Goal: Download file/media

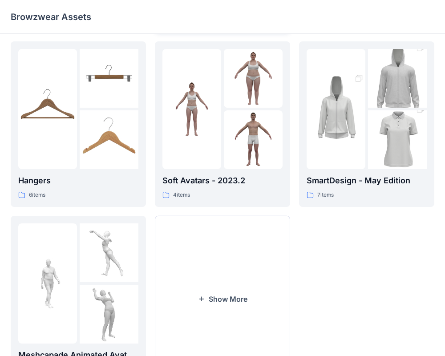
scroll to position [228, 0]
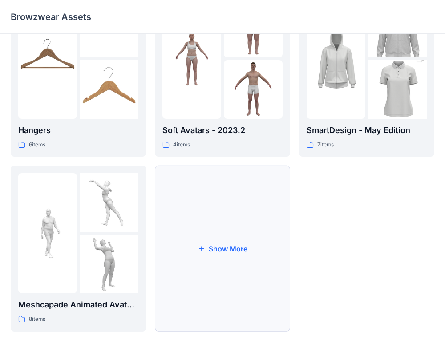
click at [190, 246] on button "Show More" at bounding box center [222, 249] width 135 height 166
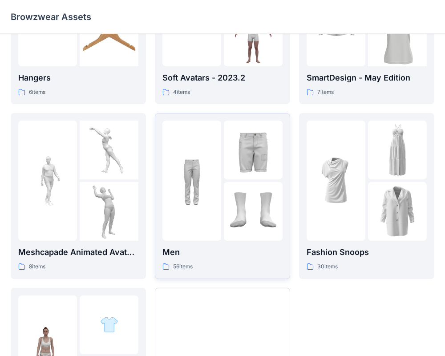
scroll to position [287, 0]
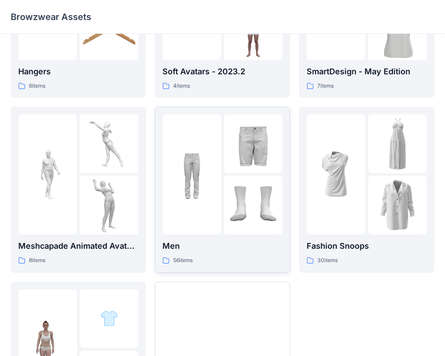
click at [203, 253] on div "Men 56 items" at bounding box center [222, 252] width 120 height 25
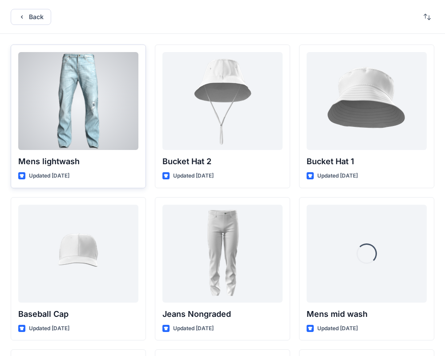
click at [114, 140] on div at bounding box center [78, 101] width 120 height 98
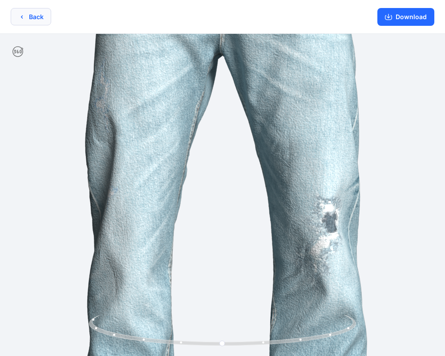
click at [36, 8] on button "Back" at bounding box center [31, 16] width 41 height 17
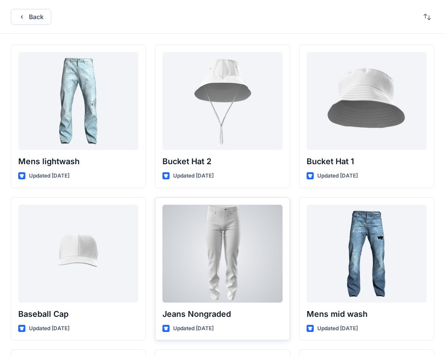
click at [231, 266] on div at bounding box center [222, 254] width 120 height 98
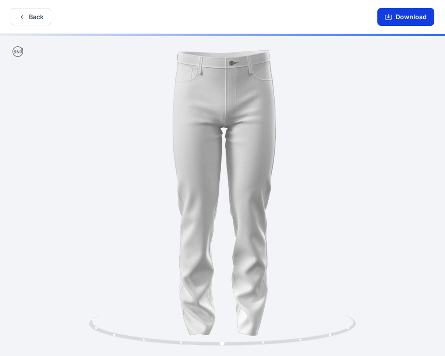
click at [402, 20] on button "Download" at bounding box center [405, 17] width 57 height 18
